Goal: Information Seeking & Learning: Learn about a topic

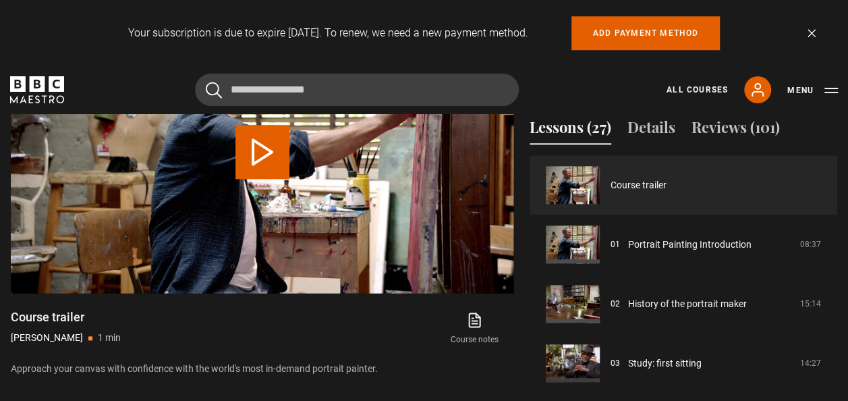
scroll to position [655, 0]
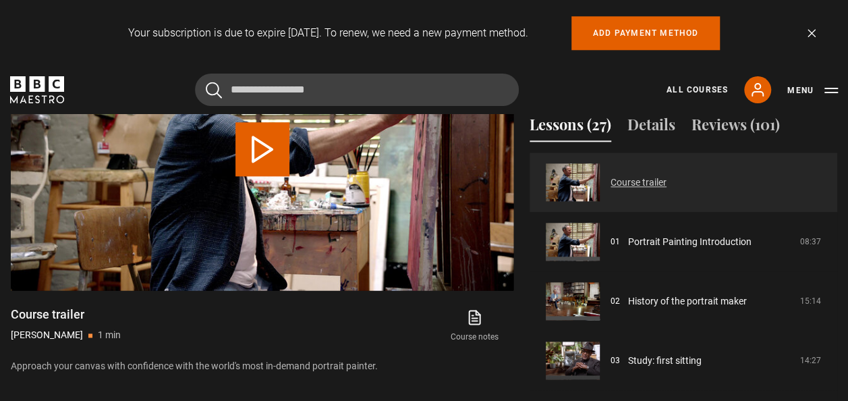
click at [628, 181] on link "Course trailer" at bounding box center [639, 182] width 56 height 14
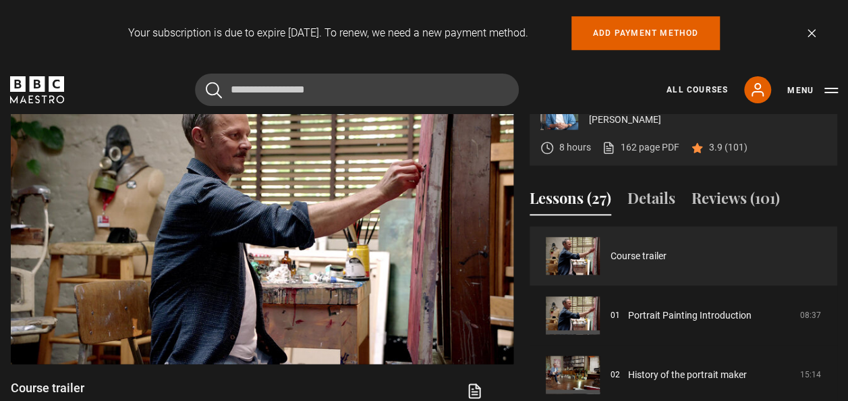
scroll to position [585, 0]
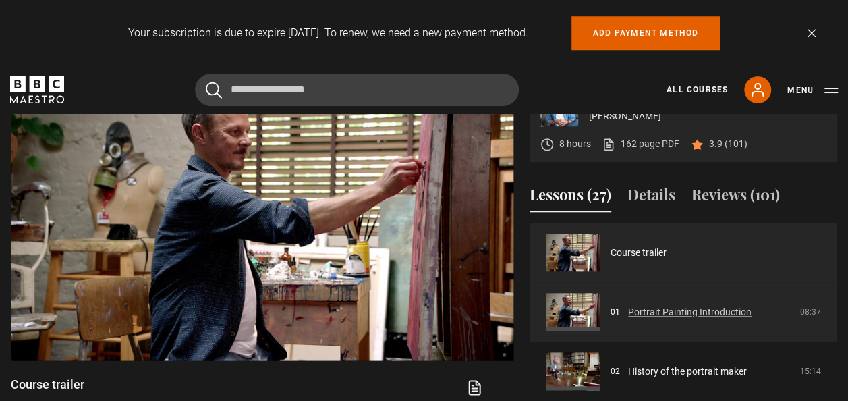
click at [636, 311] on link "Portrait Painting Introduction" at bounding box center [690, 312] width 124 height 14
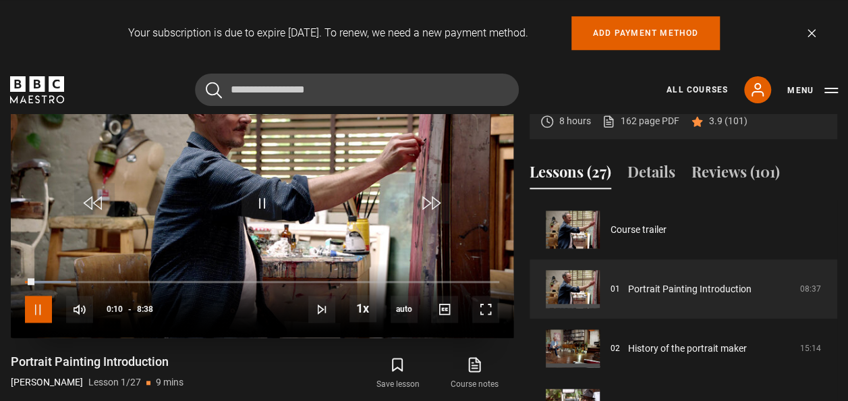
drag, startPoint x: 40, startPoint y: 303, endPoint x: 136, endPoint y: 294, distance: 96.3
click at [41, 303] on span "Video Player" at bounding box center [38, 309] width 27 height 27
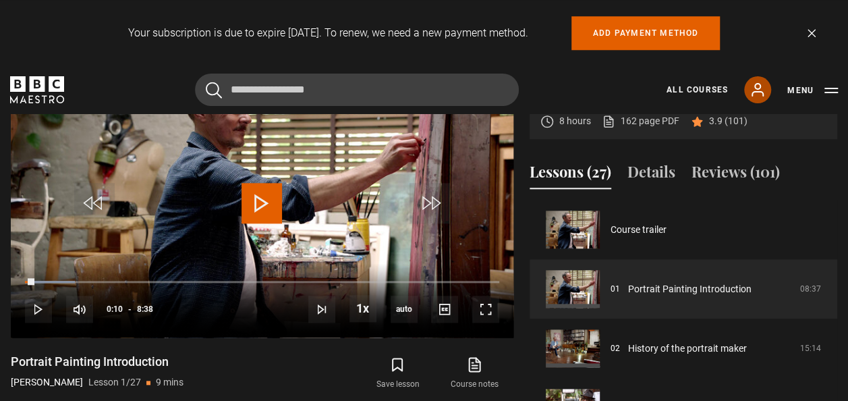
click at [755, 90] on icon at bounding box center [758, 90] width 16 height 16
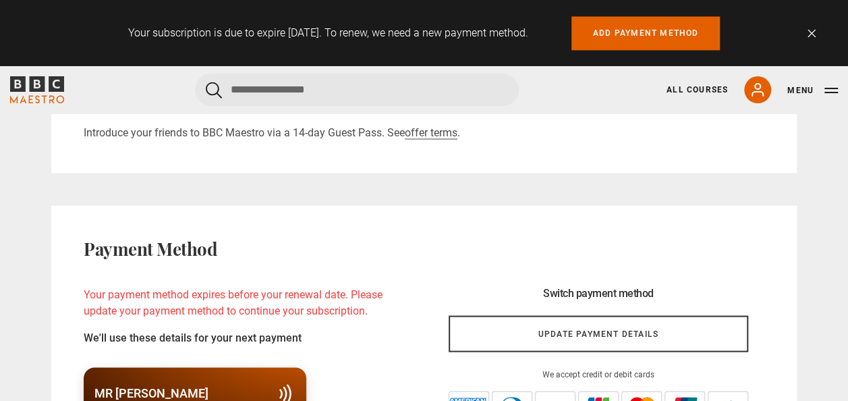
scroll to position [1087, 0]
